Goal: Check status: Check status

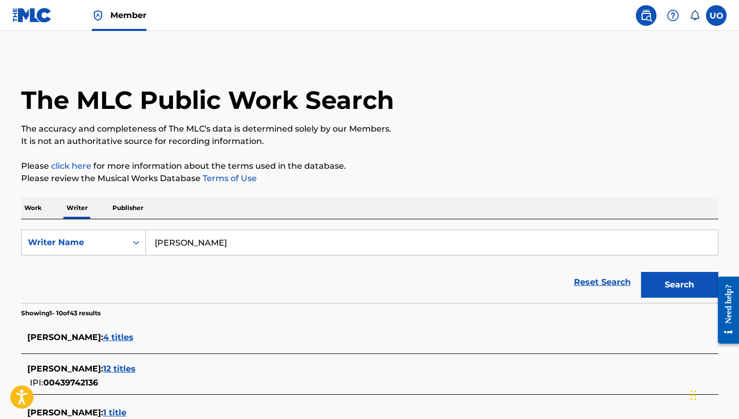
click at [129, 15] on span "Member" at bounding box center [128, 15] width 36 height 12
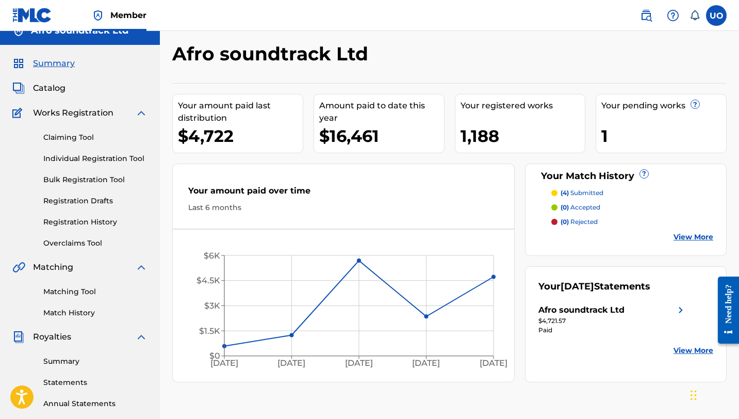
scroll to position [15, 0]
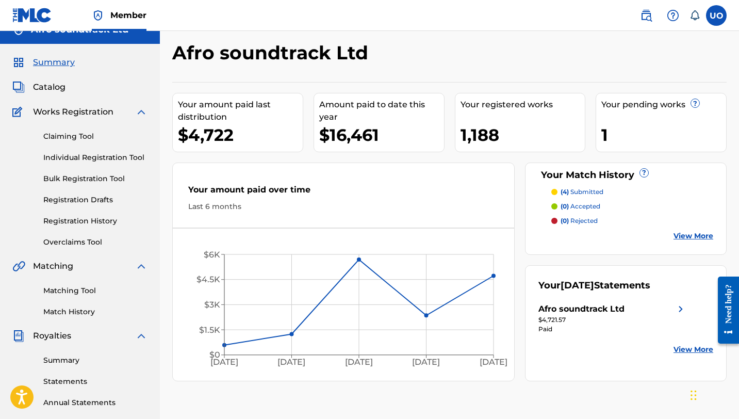
click at [73, 219] on link "Registration History" at bounding box center [95, 221] width 104 height 11
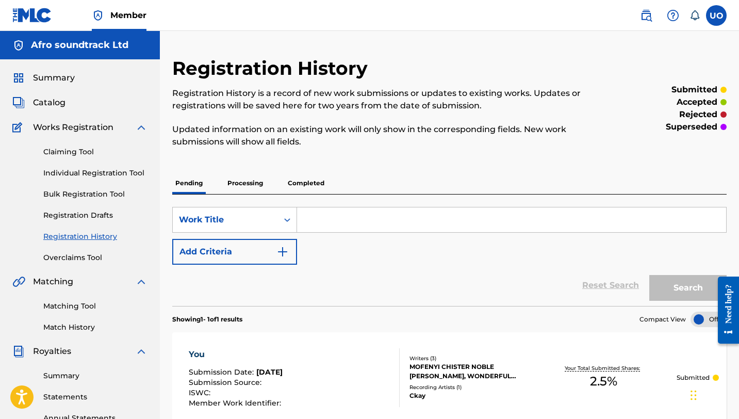
click at [254, 186] on p "Processing" at bounding box center [245, 183] width 42 height 22
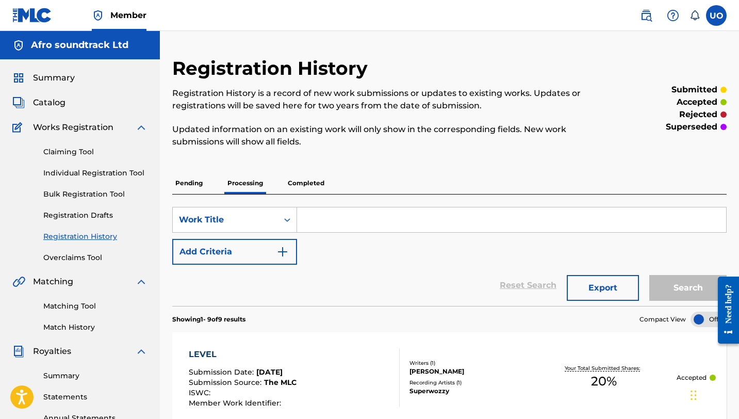
click at [298, 185] on p "Completed" at bounding box center [306, 183] width 43 height 22
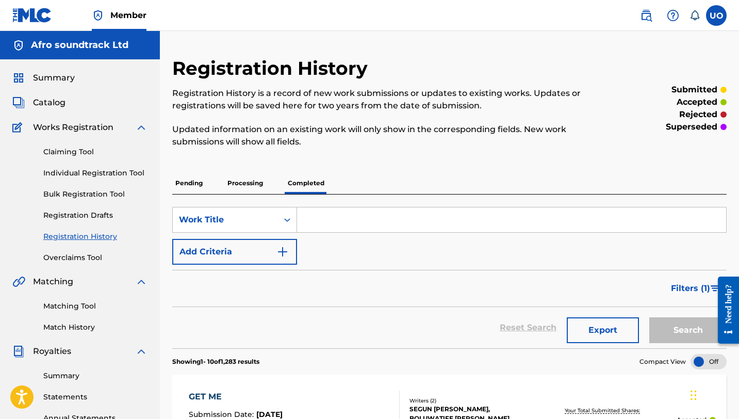
click at [77, 151] on link "Claiming Tool" at bounding box center [95, 152] width 104 height 11
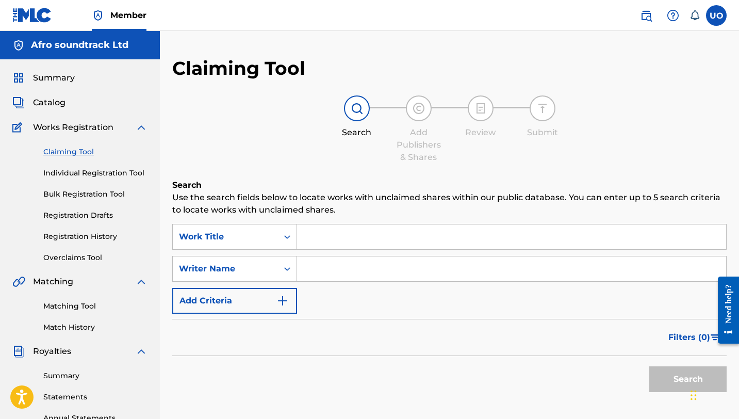
click at [56, 104] on span "Catalog" at bounding box center [49, 102] width 33 height 12
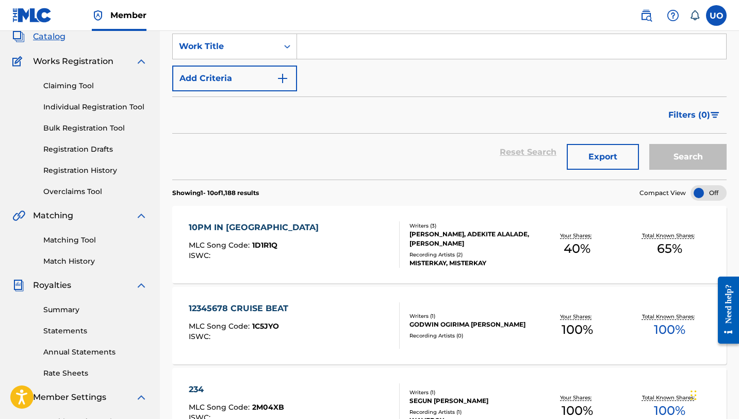
scroll to position [39, 0]
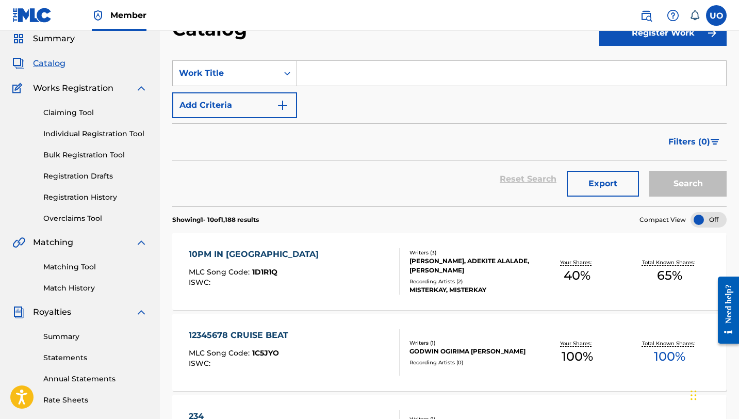
click at [700, 145] on span "Filters ( 0 )" at bounding box center [690, 142] width 42 height 12
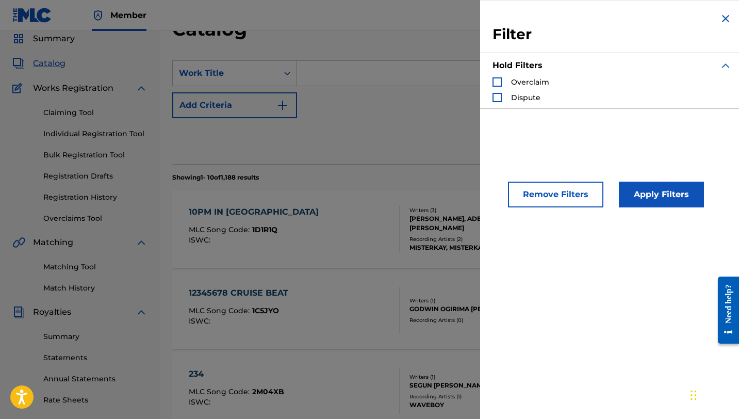
click at [389, 165] on section "Showing 1 - 10 of 1,188 results Compact View" at bounding box center [449, 174] width 555 height 21
click at [721, 20] on img "Search Form" at bounding box center [726, 18] width 12 height 12
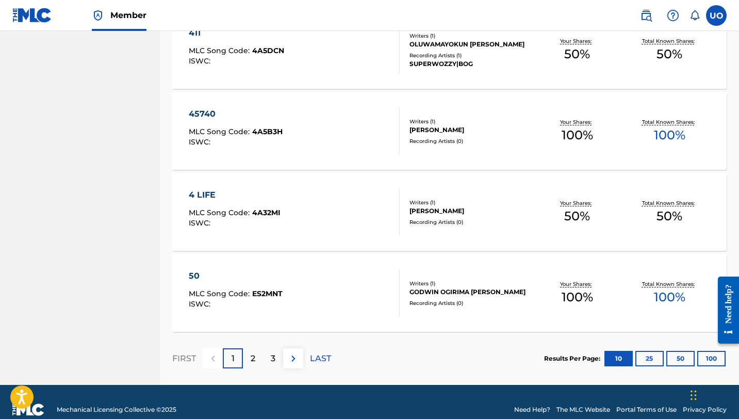
scroll to position [762, 0]
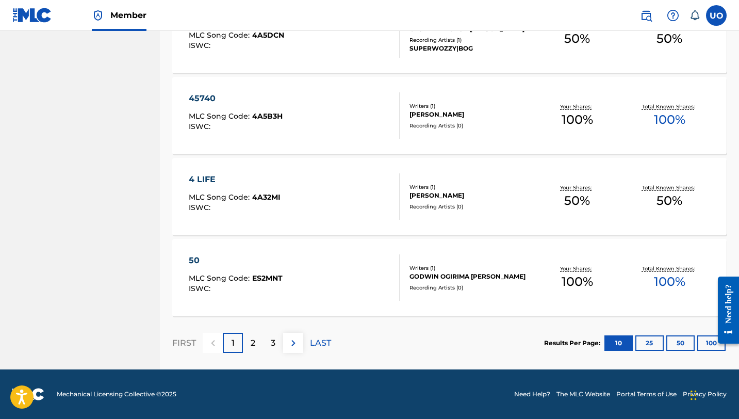
click at [250, 344] on div "2" at bounding box center [253, 343] width 20 height 20
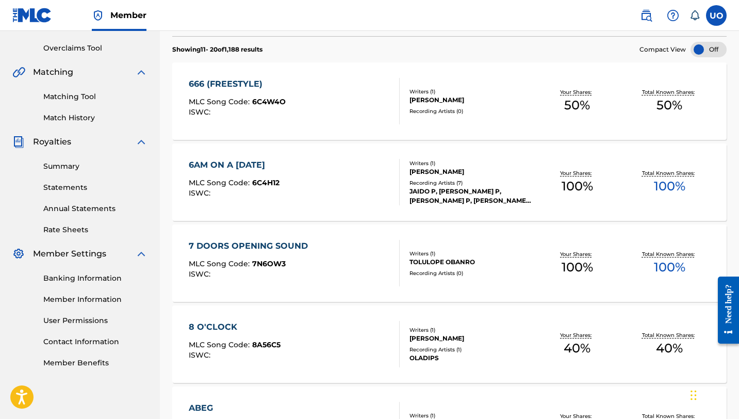
scroll to position [0, 0]
